Goal: Transaction & Acquisition: Purchase product/service

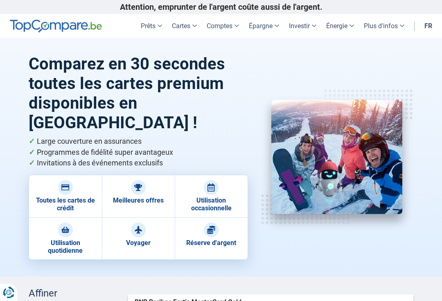
click at [68, 184] on img at bounding box center [65, 188] width 8 height 8
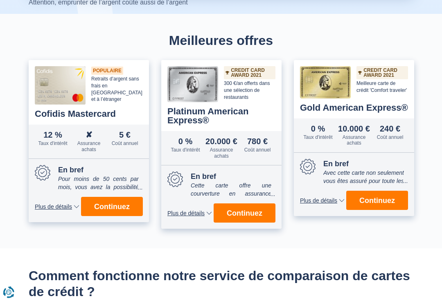
scroll to position [261, 0]
click at [118, 203] on span "Continuez" at bounding box center [112, 206] width 36 height 7
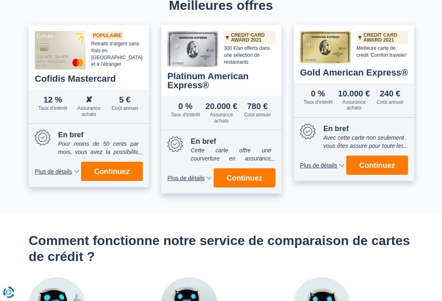
scroll to position [295, 0]
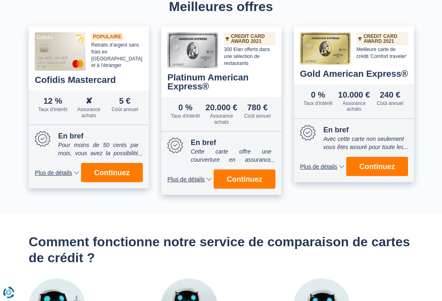
click at [57, 170] on span "Plus de détails" at bounding box center [53, 173] width 37 height 6
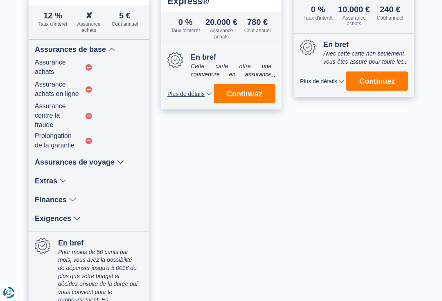
scroll to position [380, 0]
click at [72, 197] on icon at bounding box center [72, 200] width 7 height 7
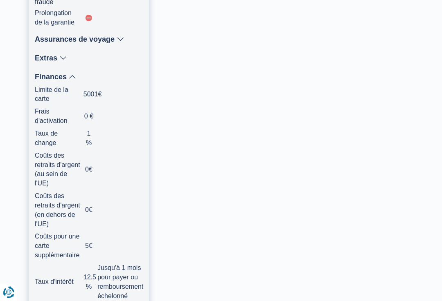
scroll to position [503, 0]
click at [124, 36] on div "Assurances de voyage" at bounding box center [89, 39] width 108 height 7
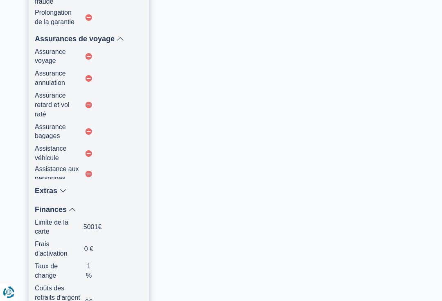
scroll to position [504, 0]
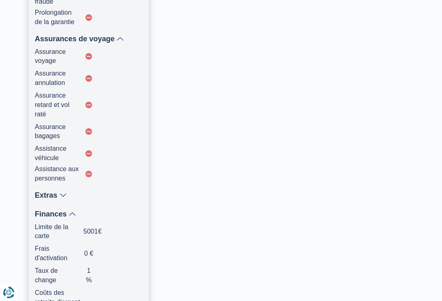
click at [122, 35] on icon at bounding box center [120, 38] width 7 height 7
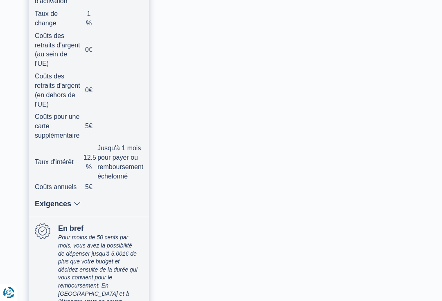
scroll to position [625, 0]
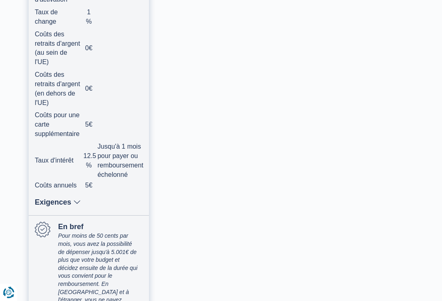
click at [85, 199] on div "Exigences" at bounding box center [89, 202] width 108 height 7
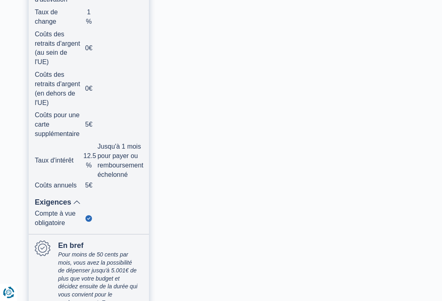
click at [79, 199] on icon at bounding box center [76, 202] width 7 height 7
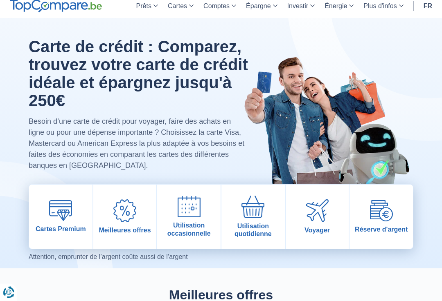
scroll to position [0, 0]
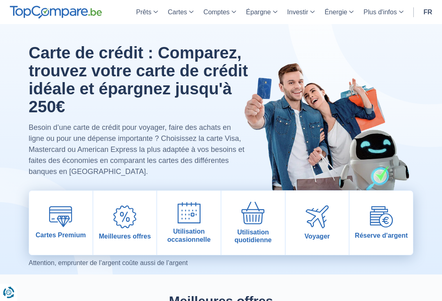
click at [382, 217] on img at bounding box center [381, 217] width 23 height 21
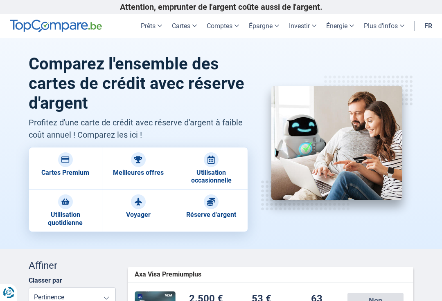
click at [215, 204] on img at bounding box center [211, 202] width 8 height 8
click at [76, 159] on link "Cartes Premium" at bounding box center [65, 168] width 73 height 43
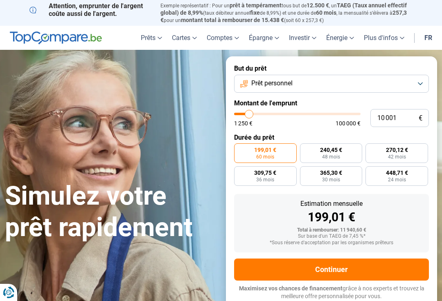
click at [424, 80] on button "Prêt personnel" at bounding box center [331, 84] width 195 height 18
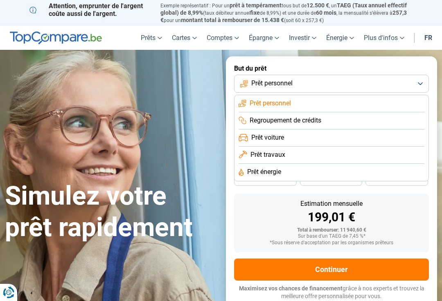
click at [420, 80] on button "Prêt personnel" at bounding box center [331, 84] width 195 height 18
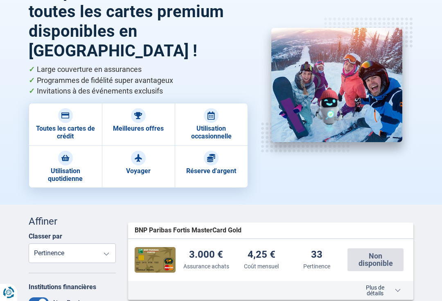
scroll to position [74, 0]
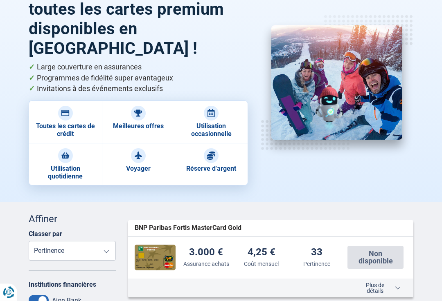
click at [68, 110] on img at bounding box center [65, 114] width 8 height 8
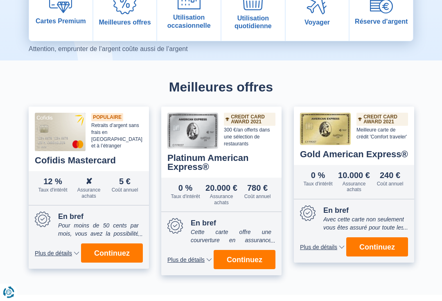
scroll to position [214, 0]
click at [118, 250] on span "Continuez" at bounding box center [112, 253] width 36 height 7
